Goal: Task Accomplishment & Management: Manage account settings

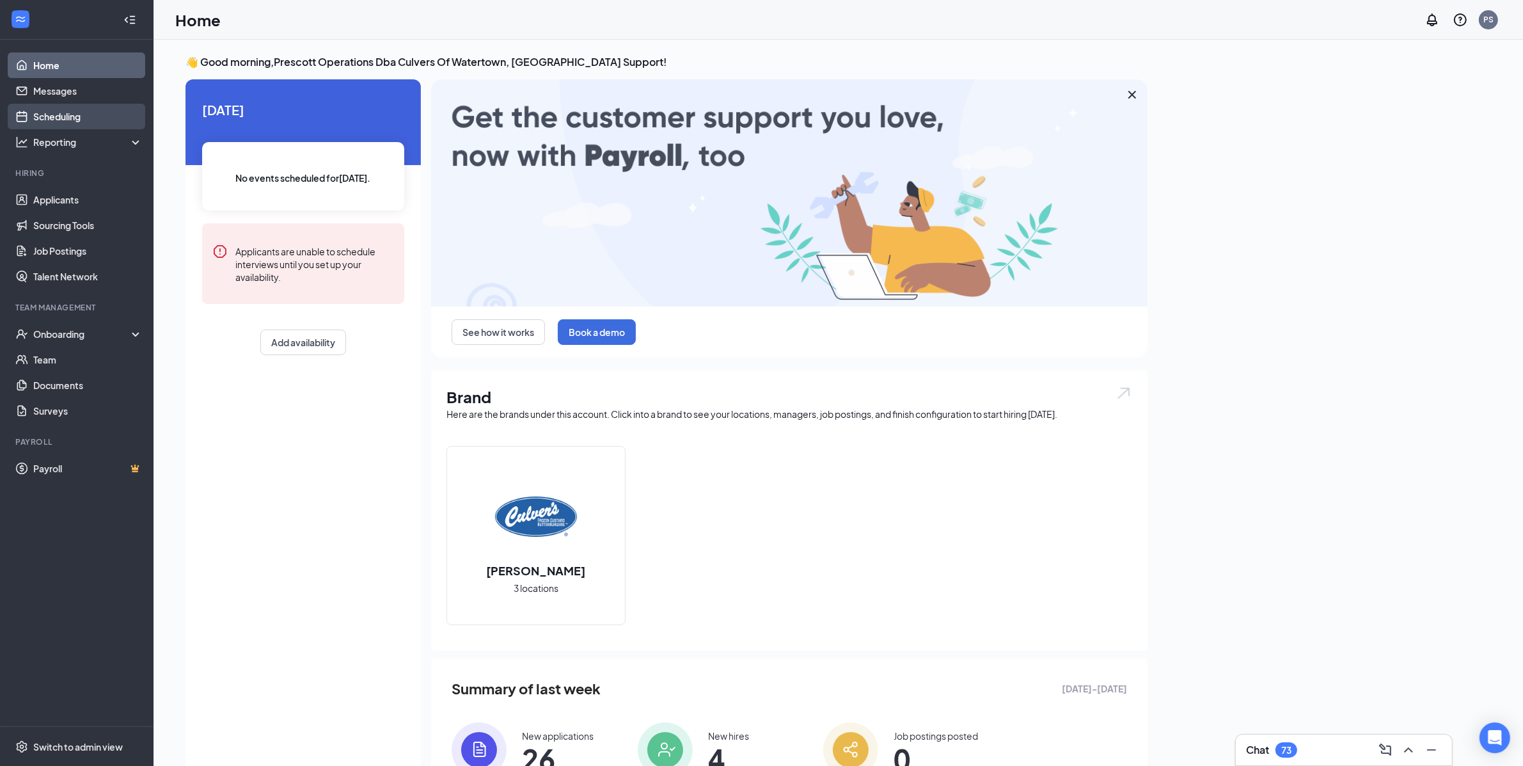
click at [92, 125] on link "Scheduling" at bounding box center [87, 117] width 109 height 26
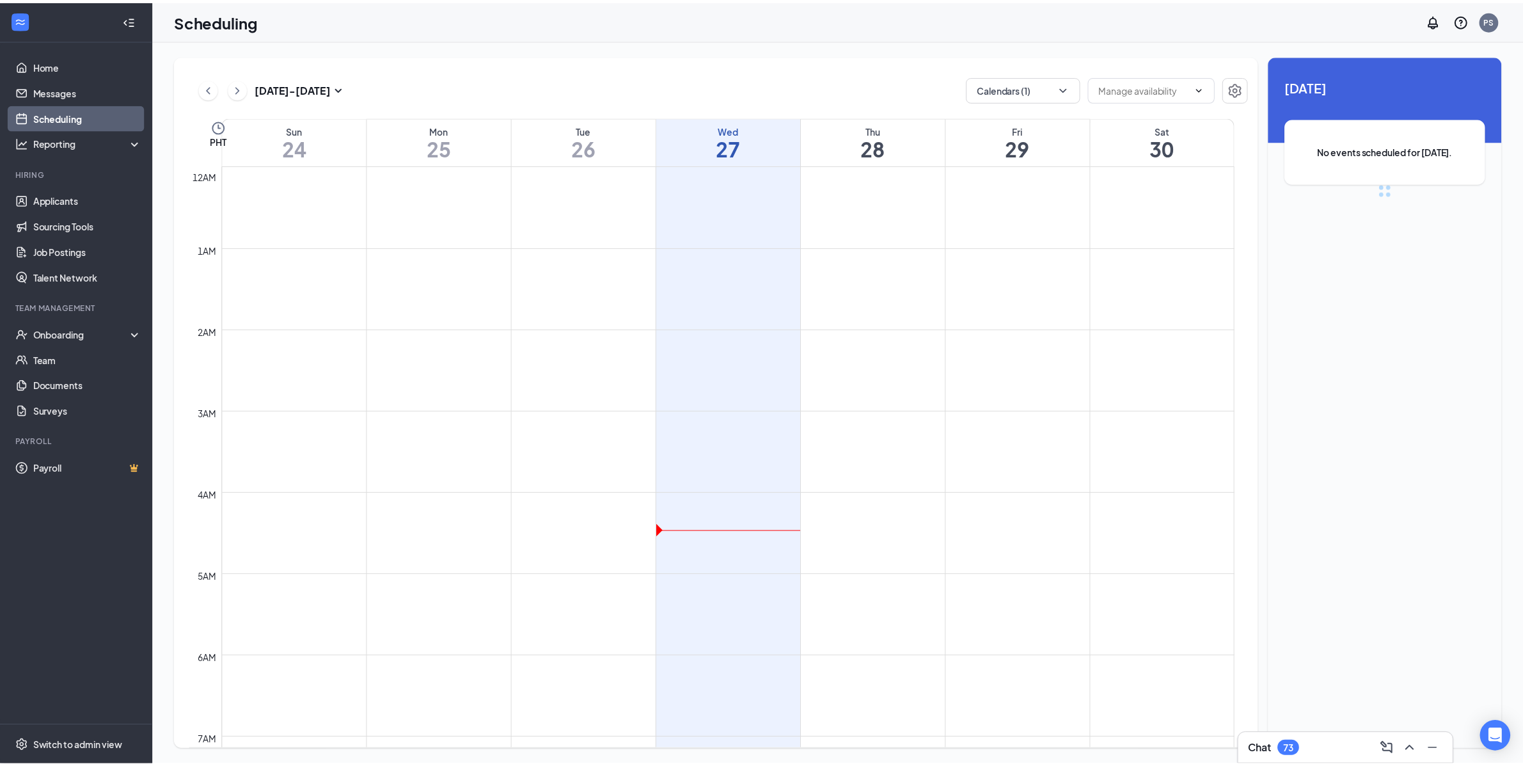
scroll to position [628, 0]
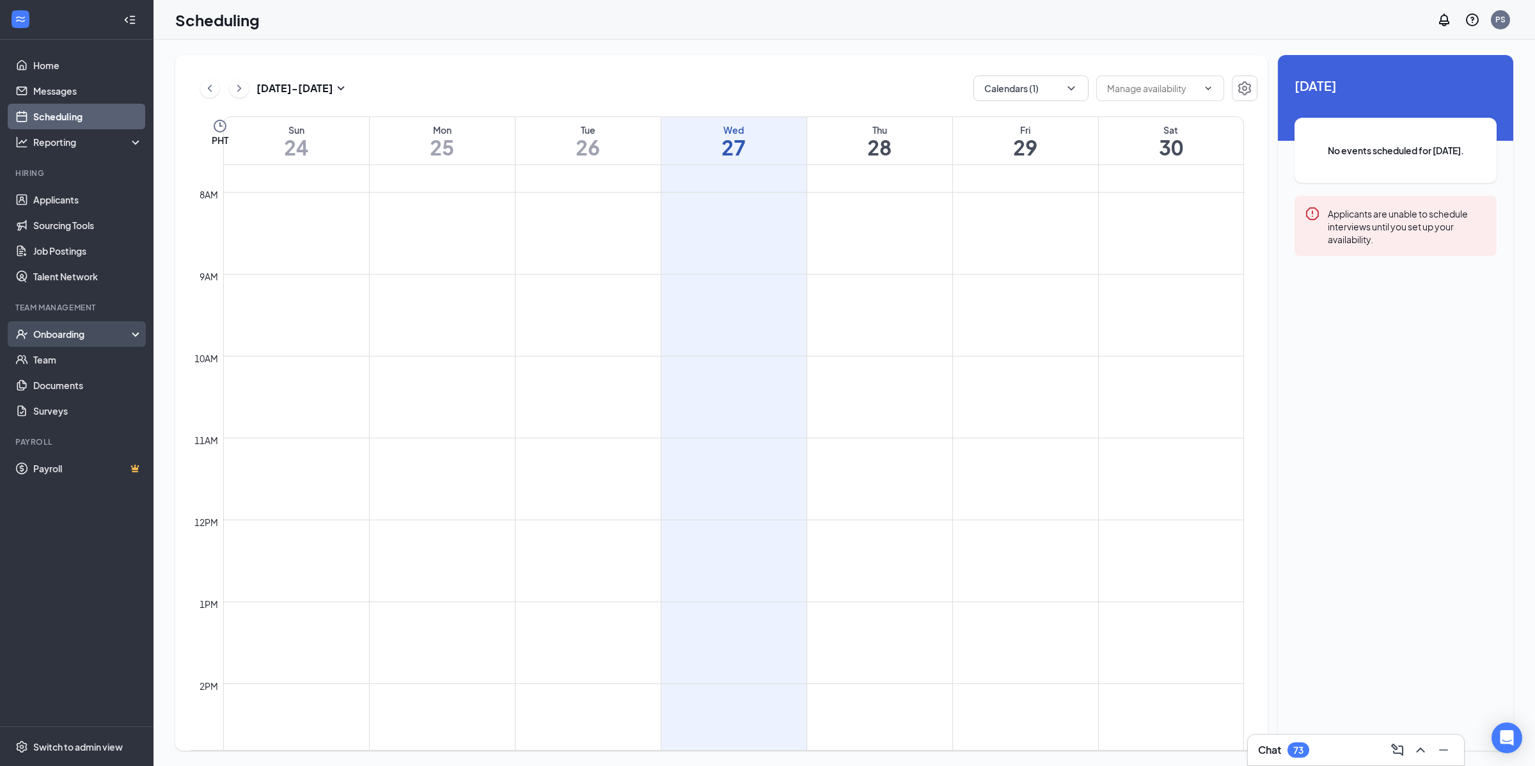
click at [83, 332] on div "Onboarding" at bounding box center [82, 334] width 99 height 13
click at [90, 357] on link "Overview" at bounding box center [87, 360] width 109 height 26
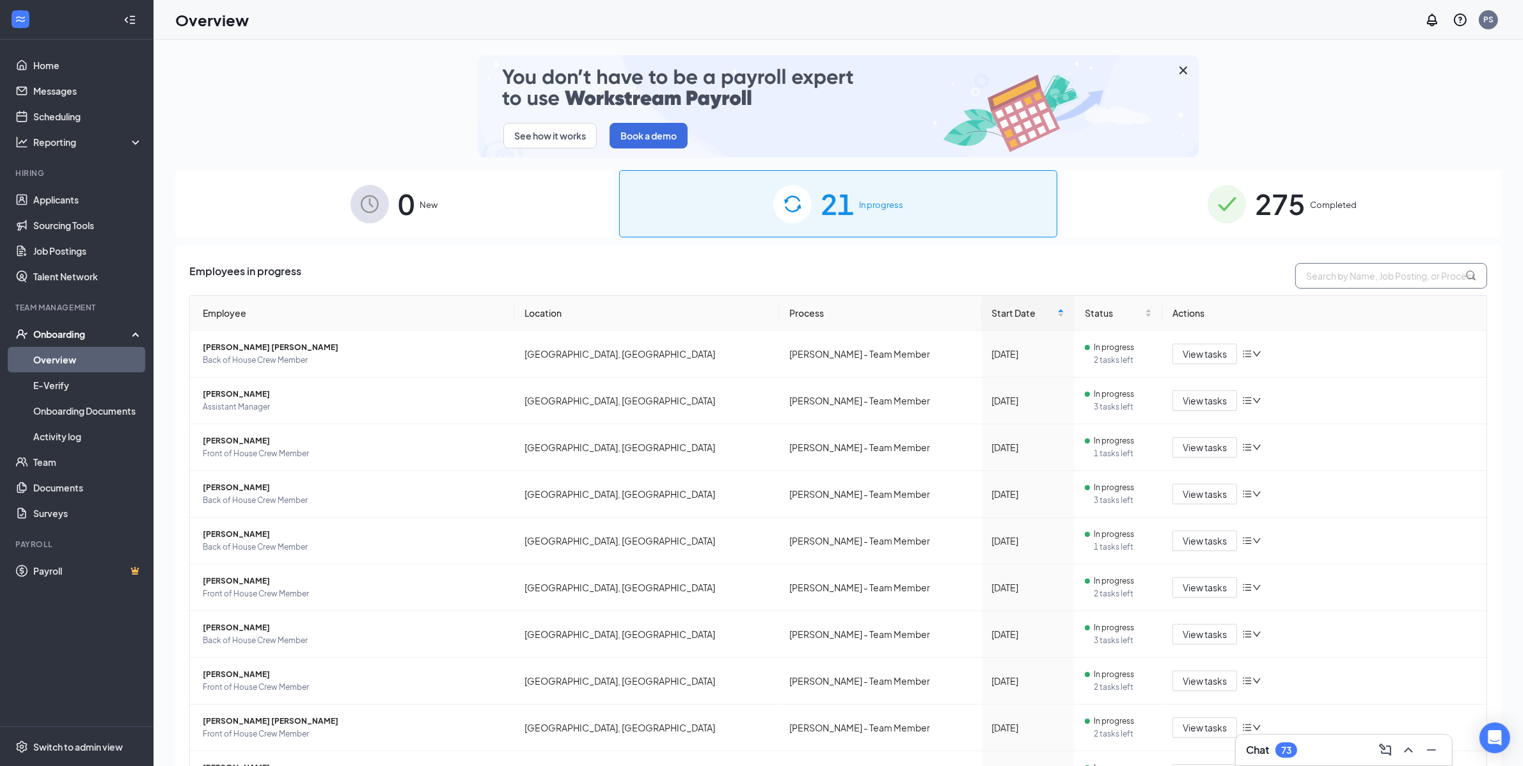
click at [1325, 275] on input "text" at bounding box center [1392, 276] width 192 height 26
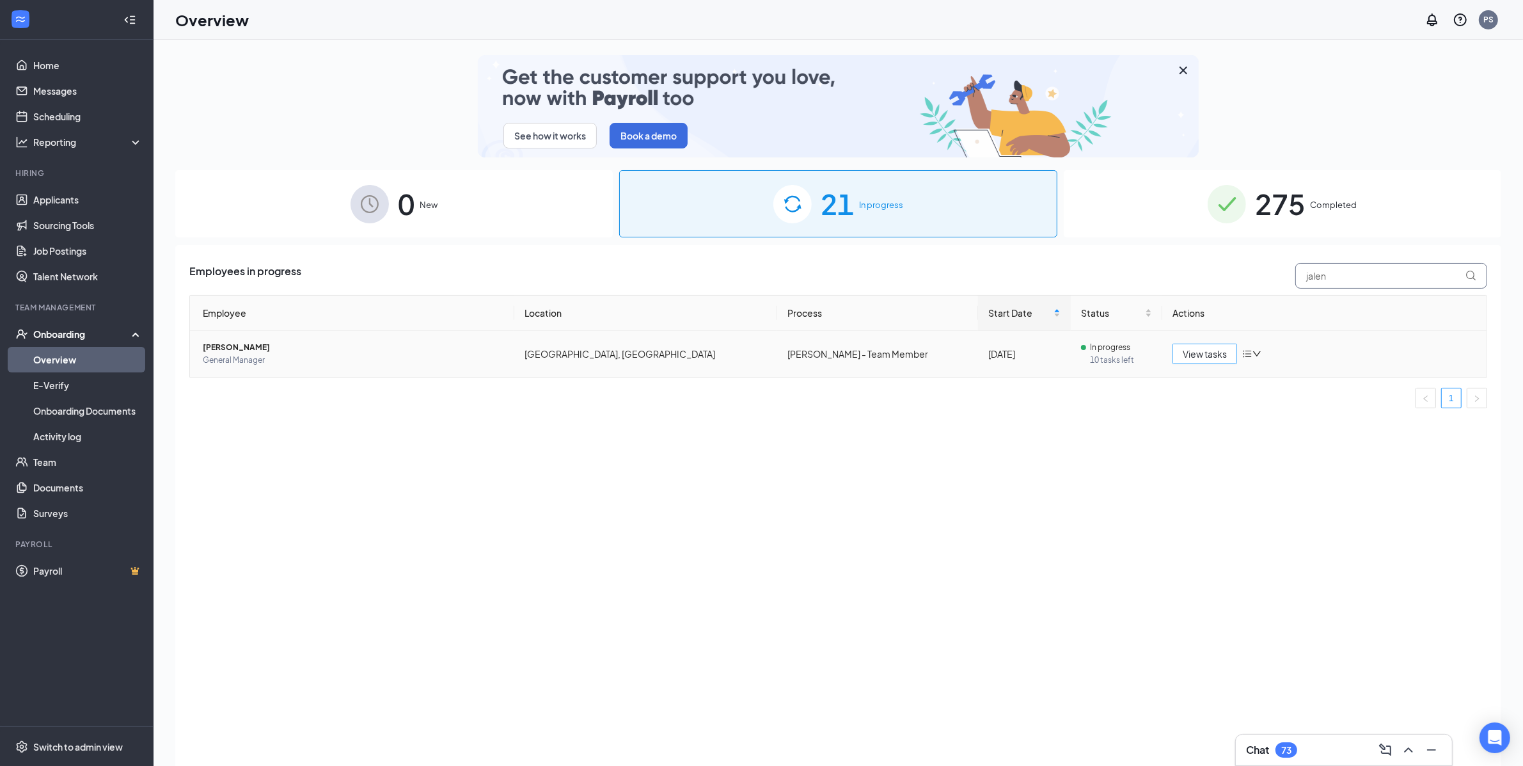
type input "jalen"
click at [1195, 361] on button "View tasks" at bounding box center [1205, 354] width 65 height 20
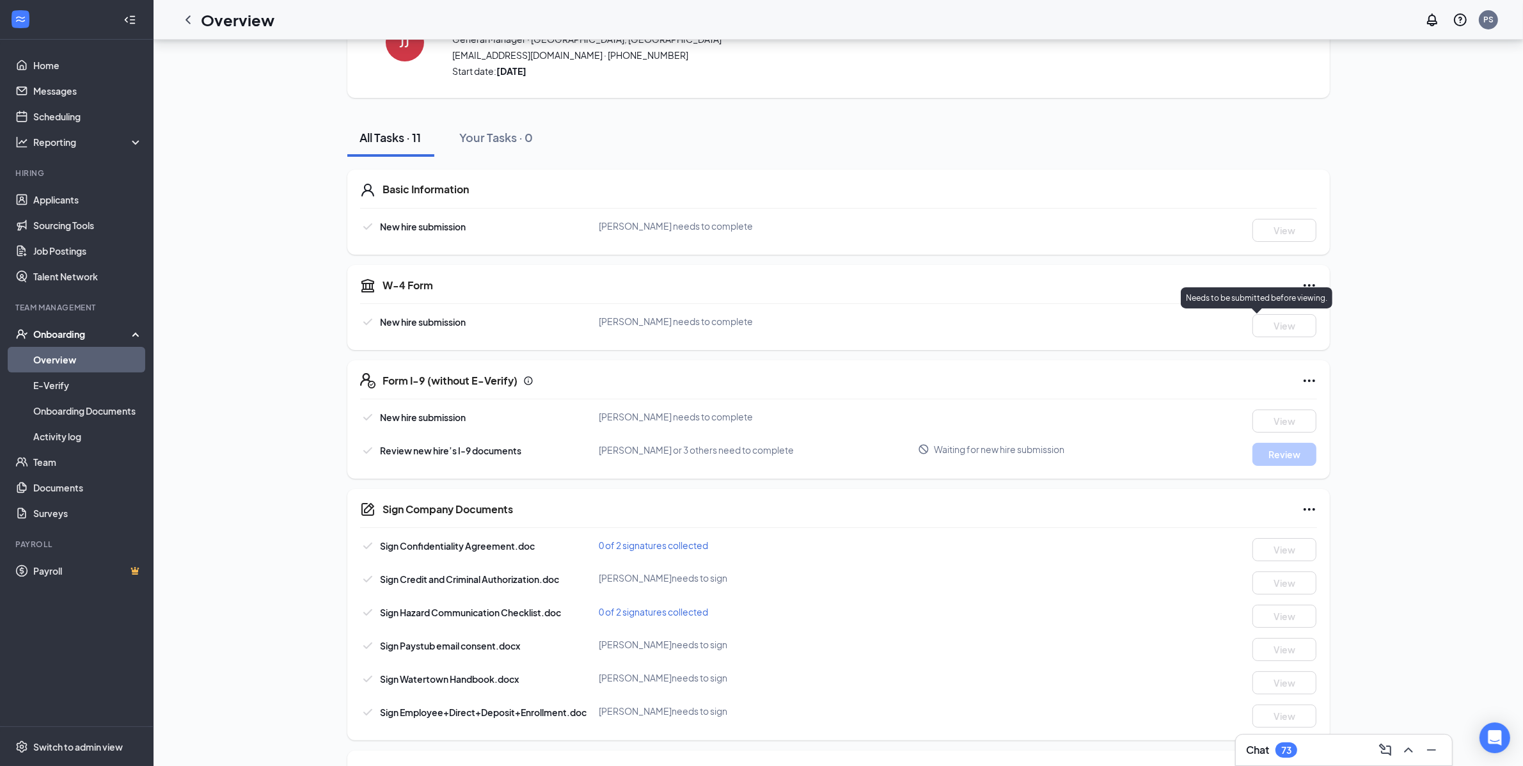
scroll to position [154, 0]
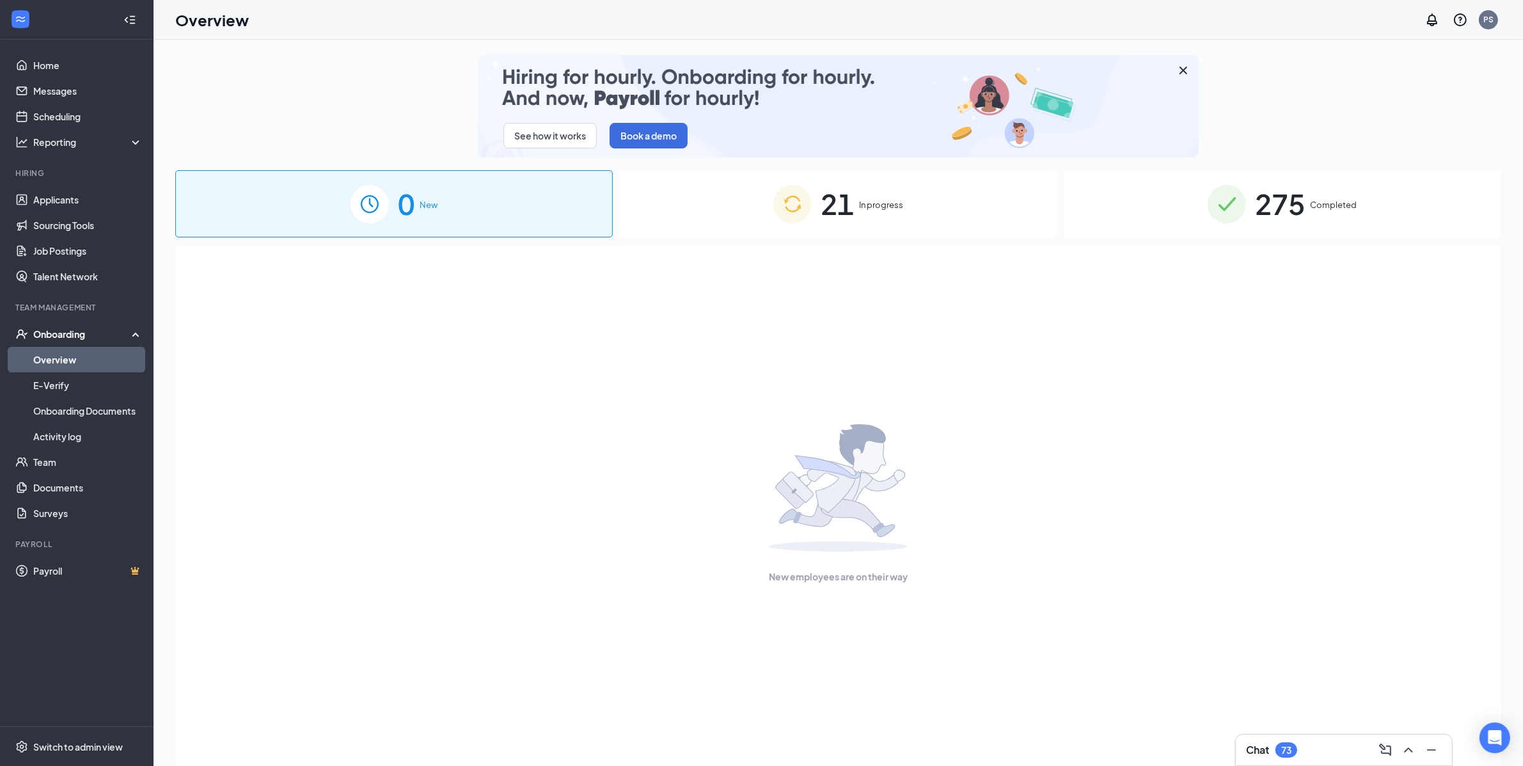
click at [837, 198] on span "21" at bounding box center [837, 204] width 33 height 44
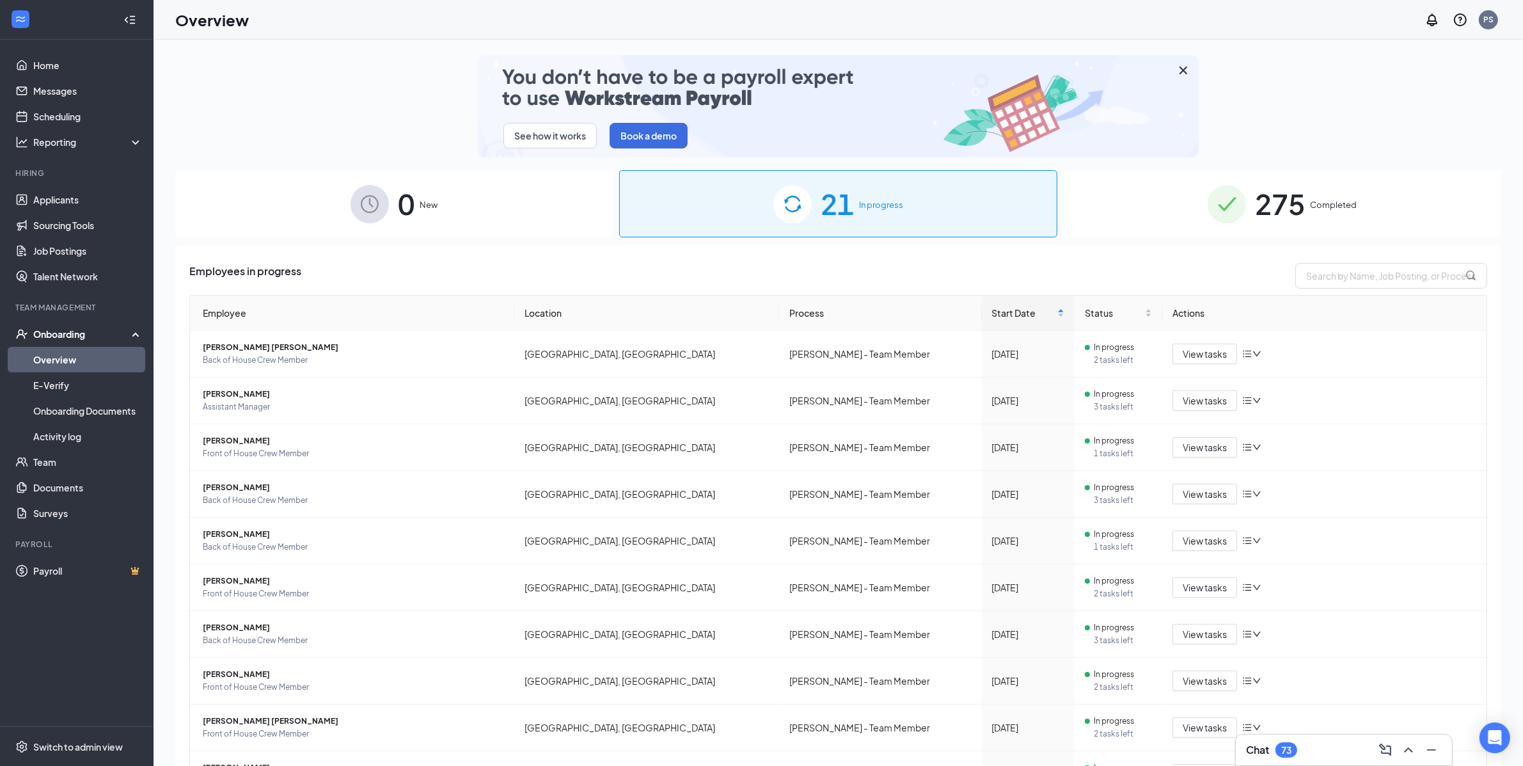
click at [441, 205] on div "0 New" at bounding box center [394, 203] width 438 height 67
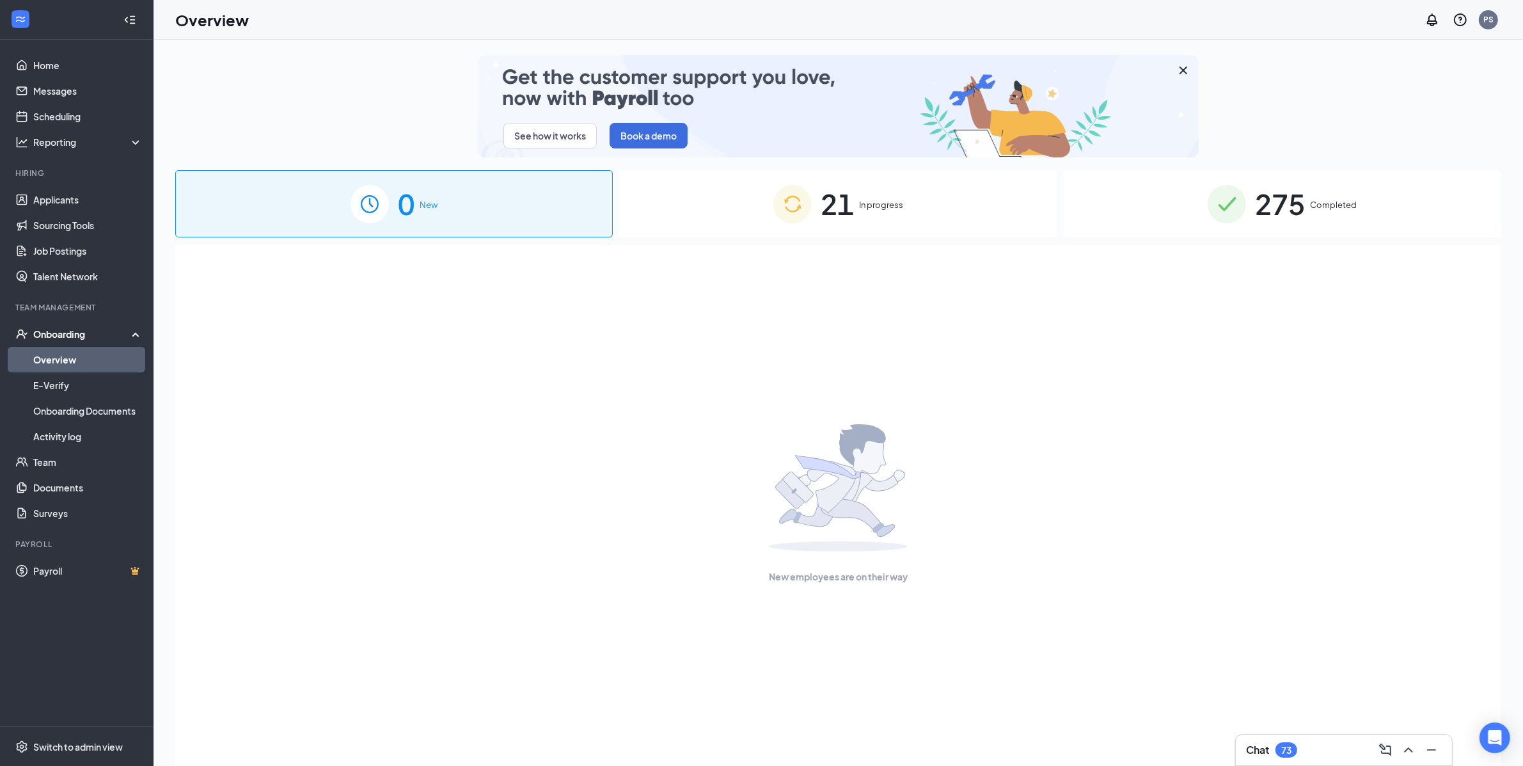
click at [782, 209] on img at bounding box center [792, 204] width 38 height 38
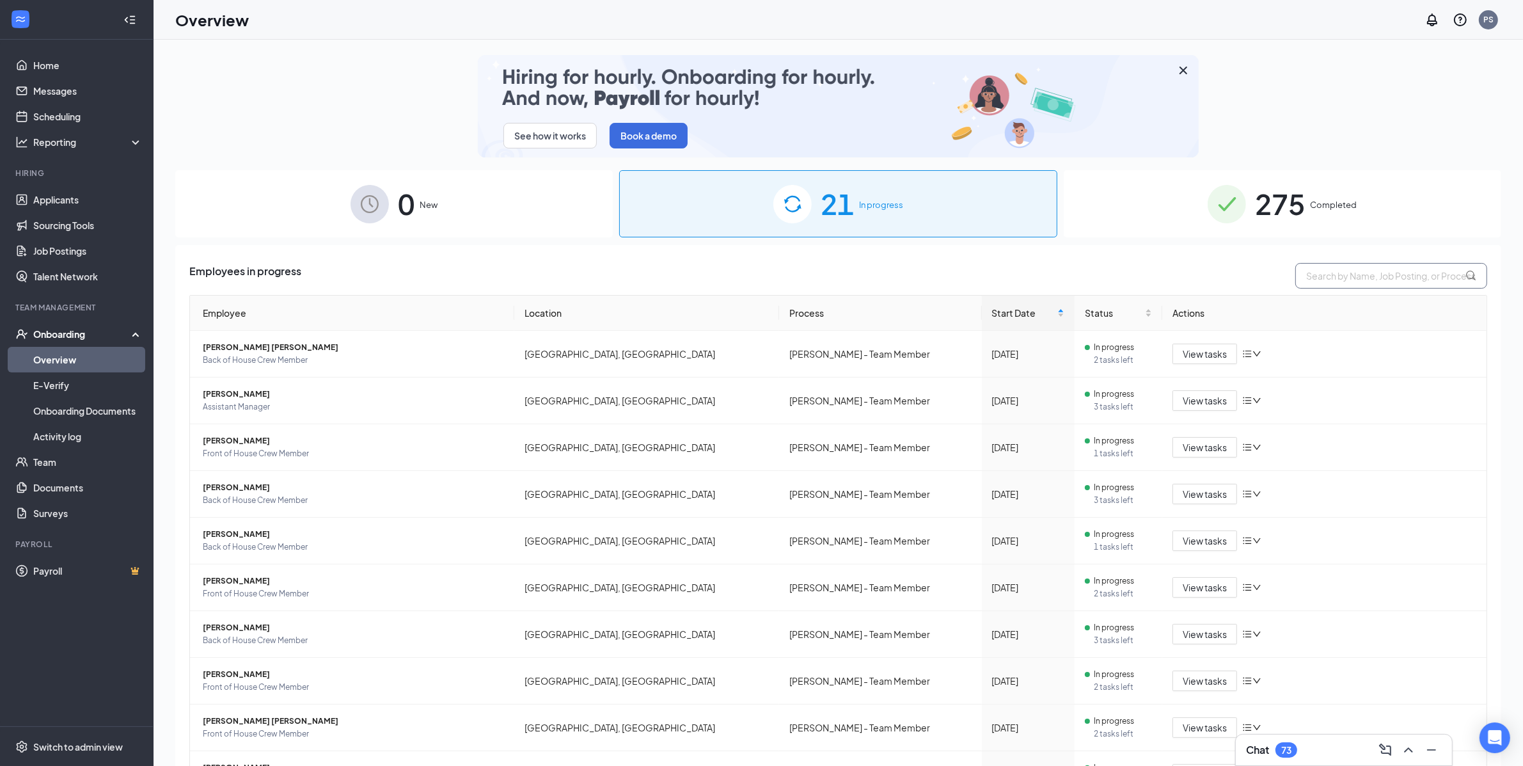
click at [1310, 284] on input "text" at bounding box center [1392, 276] width 192 height 26
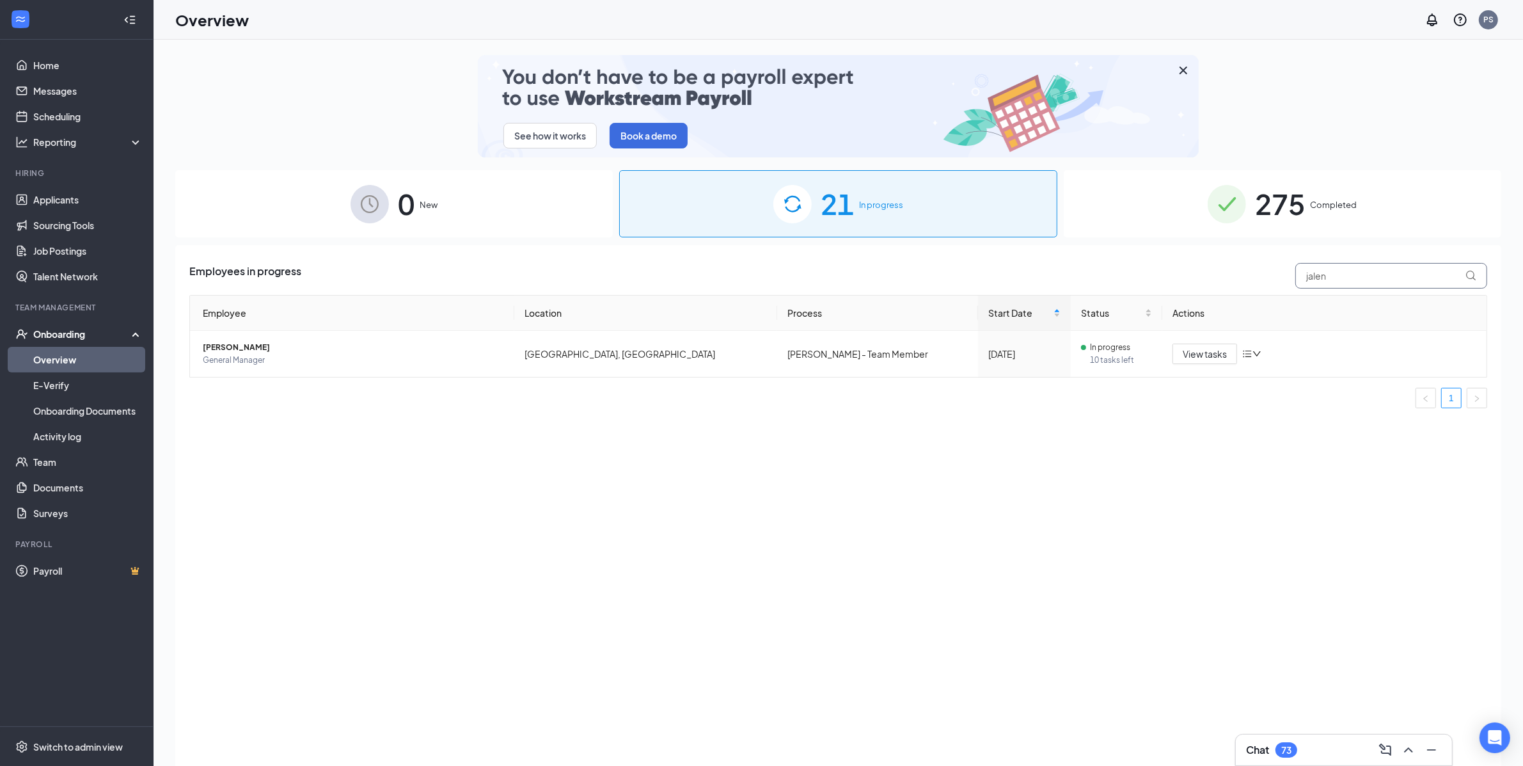
type input "jalen"
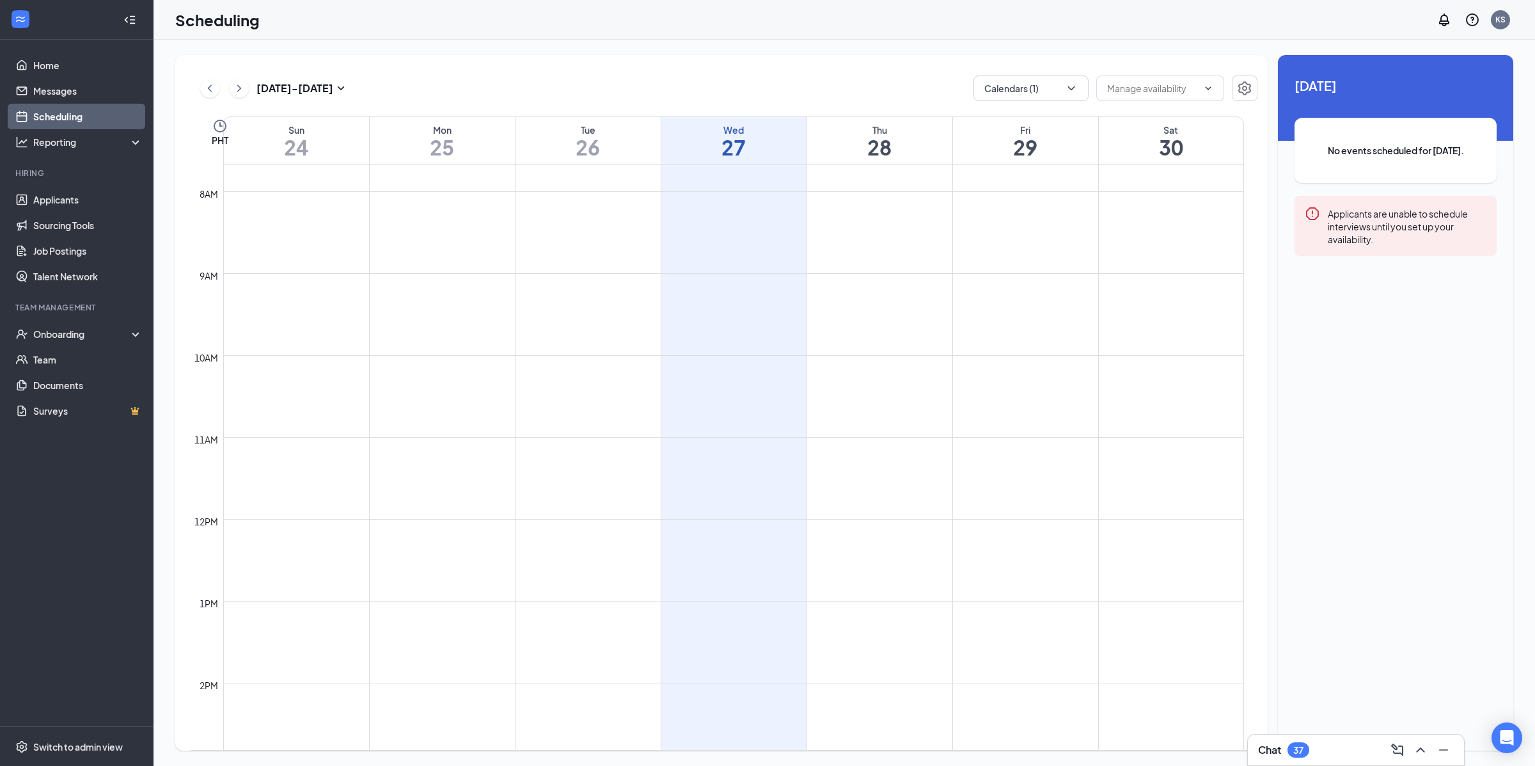
scroll to position [629, 0]
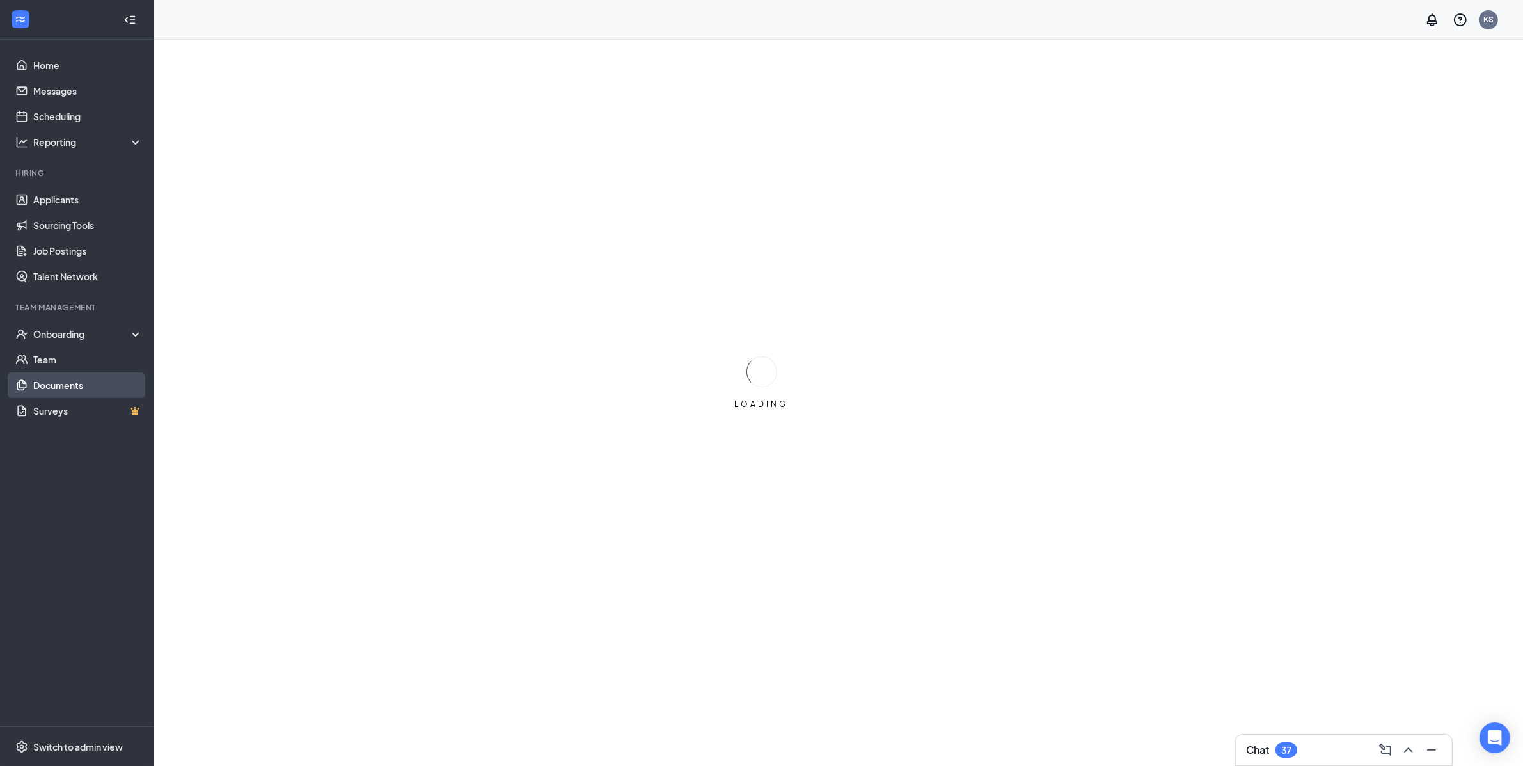
click at [84, 392] on link "Documents" at bounding box center [87, 385] width 109 height 26
